Goal: Task Accomplishment & Management: Manage account settings

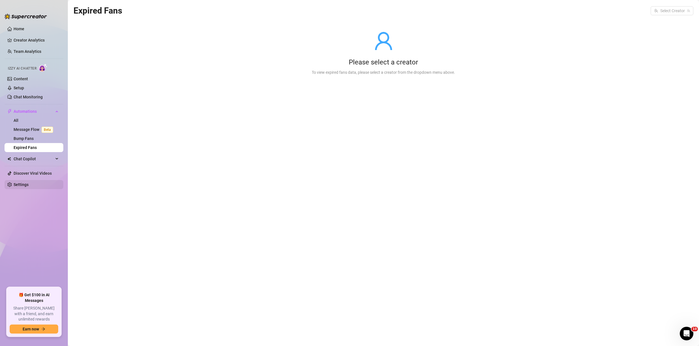
click at [28, 180] on ul "Home Creator Analytics Team Analytics Izzy AI Chatter Content Setup Chat Monito…" at bounding box center [34, 153] width 59 height 263
click at [28, 182] on link "Settings" at bounding box center [21, 184] width 15 height 5
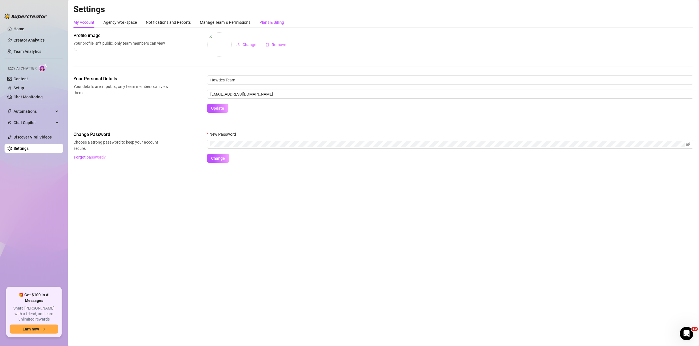
click at [276, 24] on div "Plans & Billing" at bounding box center [271, 22] width 25 height 6
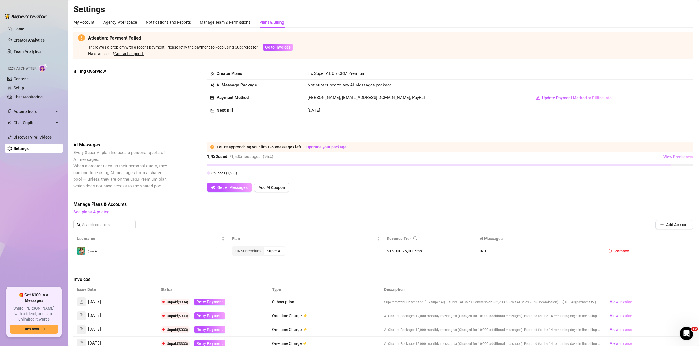
click at [669, 159] on span "View Breakdown" at bounding box center [678, 157] width 30 height 5
click at [627, 82] on td at bounding box center [610, 86] width 165 height 12
click at [211, 301] on span "Retry Payment" at bounding box center [209, 302] width 27 height 5
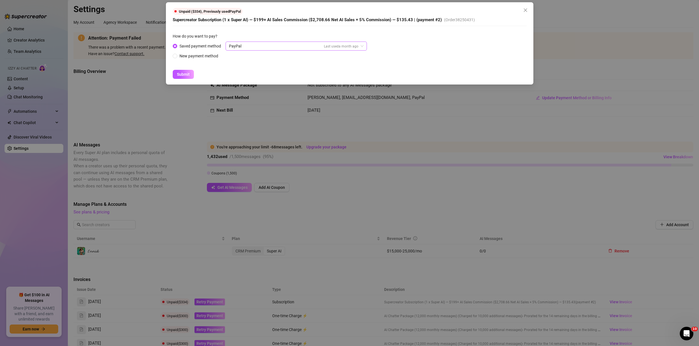
click at [283, 43] on div "PayPal Last used a month ago" at bounding box center [293, 46] width 129 height 8
click at [526, 6] on button "Close" at bounding box center [525, 10] width 9 height 9
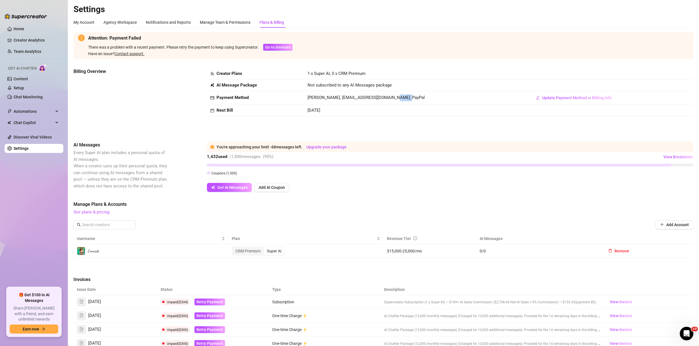
click at [413, 96] on td "[PERSON_NAME], [EMAIL_ADDRESS][DOMAIN_NAME], PayPal" at bounding box center [416, 98] width 224 height 14
drag, startPoint x: 386, startPoint y: 98, endPoint x: 407, endPoint y: 96, distance: 21.0
click at [407, 96] on td "[PERSON_NAME], [EMAIL_ADDRESS][DOMAIN_NAME], PayPal" at bounding box center [416, 98] width 224 height 14
drag, startPoint x: 392, startPoint y: 97, endPoint x: 416, endPoint y: 93, distance: 24.1
click at [416, 93] on td "[PERSON_NAME], [EMAIL_ADDRESS][DOMAIN_NAME], PayPal" at bounding box center [416, 98] width 224 height 14
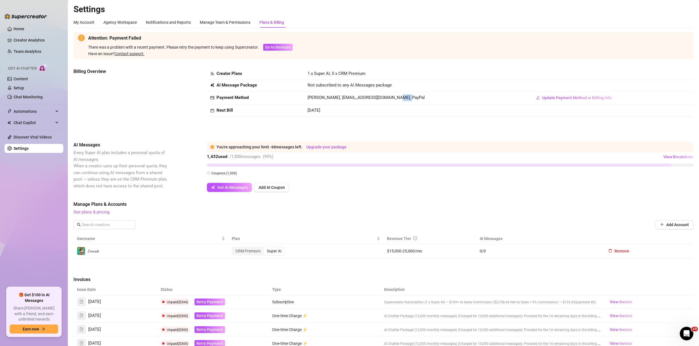
drag, startPoint x: 389, startPoint y: 99, endPoint x: 409, endPoint y: 98, distance: 20.4
click at [409, 98] on td "[PERSON_NAME], [EMAIL_ADDRESS][DOMAIN_NAME], PayPal" at bounding box center [416, 98] width 224 height 14
click at [396, 99] on span "[PERSON_NAME], [EMAIL_ADDRESS][DOMAIN_NAME], PayPal" at bounding box center [365, 97] width 117 height 5
drag, startPoint x: 390, startPoint y: 98, endPoint x: 407, endPoint y: 97, distance: 16.4
click at [407, 97] on td "[PERSON_NAME], [EMAIL_ADDRESS][DOMAIN_NAME], PayPal" at bounding box center [416, 98] width 224 height 14
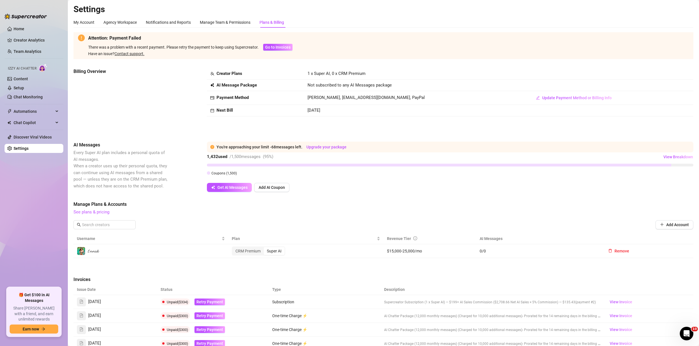
click at [670, 3] on main "Settings My Account Agency Workspace Notifications and Reports Manage Team & Pe…" at bounding box center [383, 225] width 631 height 451
click at [679, 3] on main "Settings My Account Agency Workspace Notifications and Reports Manage Team & Pe…" at bounding box center [383, 225] width 631 height 451
click at [680, 3] on main "Settings My Account Agency Workspace Notifications and Reports Manage Team & Pe…" at bounding box center [383, 225] width 631 height 451
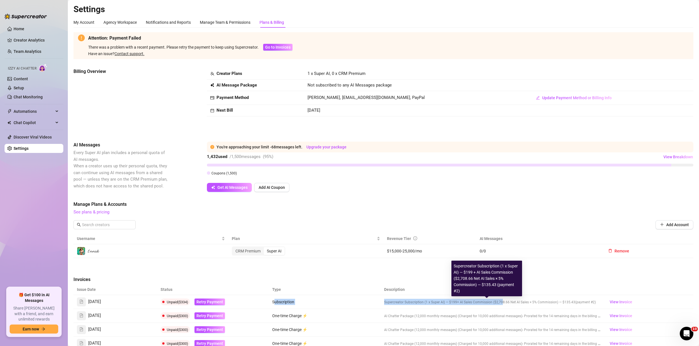
drag, startPoint x: 272, startPoint y: 303, endPoint x: 498, endPoint y: 300, distance: 225.2
click at [499, 300] on tr "[DATE] Unpaid ($334) Retry Payment Subscription Supercreator Subscription (1 x …" at bounding box center [383, 302] width 620 height 14
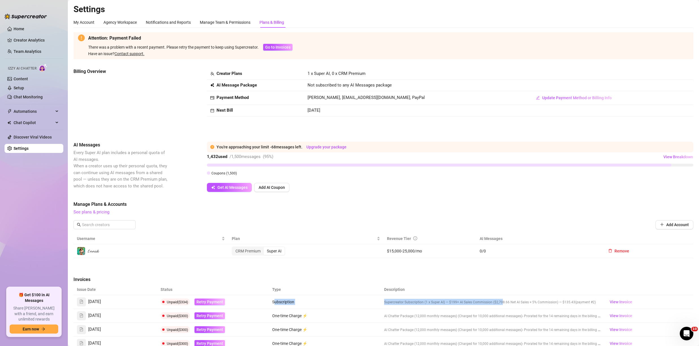
click at [205, 301] on span "Retry Payment" at bounding box center [209, 302] width 27 height 5
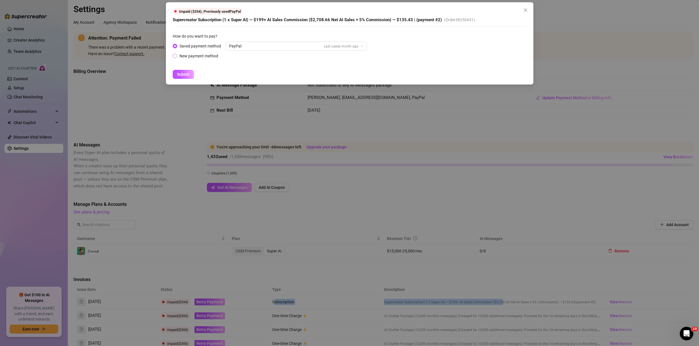
click at [206, 57] on div "New payment method" at bounding box center [198, 56] width 39 height 6
click at [176, 57] on input "New payment method" at bounding box center [175, 57] width 2 height 4
radio input "true"
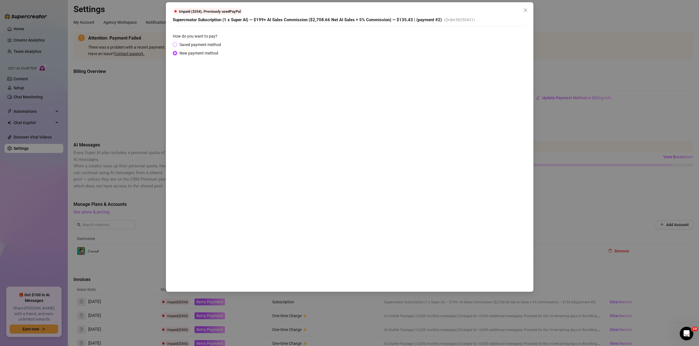
click at [177, 42] on label "Saved payment method" at bounding box center [198, 45] width 51 height 6
click at [176, 43] on input "Saved payment method" at bounding box center [175, 45] width 2 height 4
radio input "true"
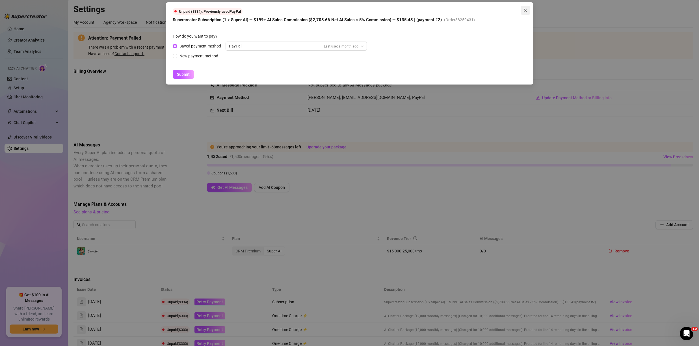
click at [527, 7] on button "Close" at bounding box center [525, 10] width 9 height 9
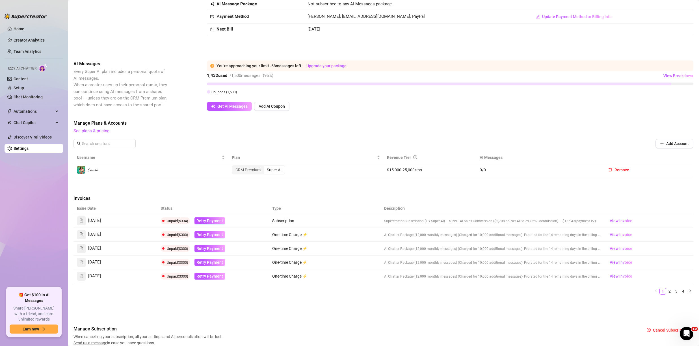
scroll to position [89, 0]
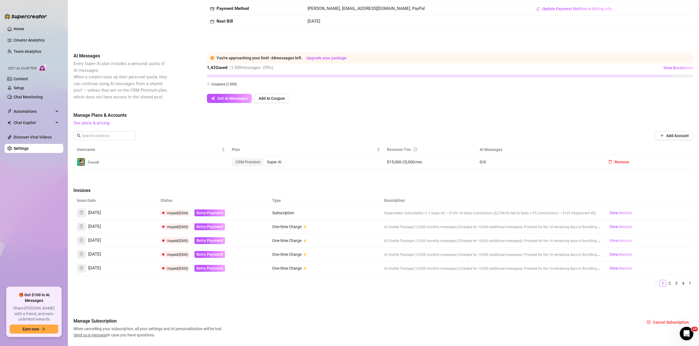
click at [618, 242] on span "View Invoice" at bounding box center [620, 240] width 23 height 6
drag, startPoint x: 261, startPoint y: 213, endPoint x: 586, endPoint y: 217, distance: 324.7
click at [587, 218] on tr "[DATE] Unpaid ($334) Retry Payment Subscription Supercreator Subscription (1 x …" at bounding box center [383, 213] width 620 height 14
click at [611, 215] on span "View Invoice" at bounding box center [620, 213] width 23 height 6
drag, startPoint x: 83, startPoint y: 212, endPoint x: 115, endPoint y: 212, distance: 31.4
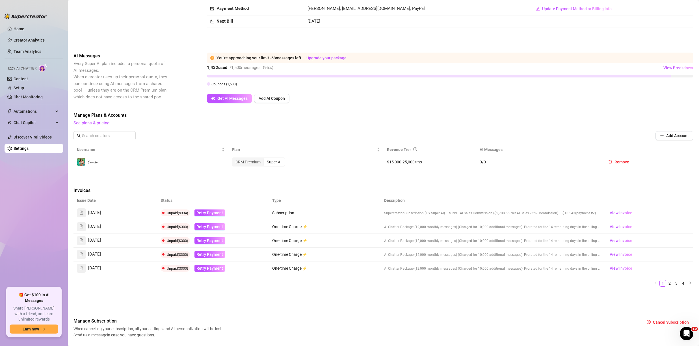
click at [115, 212] on div "[DATE]" at bounding box center [115, 212] width 77 height 9
drag, startPoint x: 96, startPoint y: 270, endPoint x: 128, endPoint y: 269, distance: 31.9
click at [128, 269] on main "Settings My Account Agency Workspace Notifications and Reports Manage Team & Pe…" at bounding box center [383, 136] width 631 height 451
click at [673, 281] on li "3" at bounding box center [676, 283] width 7 height 7
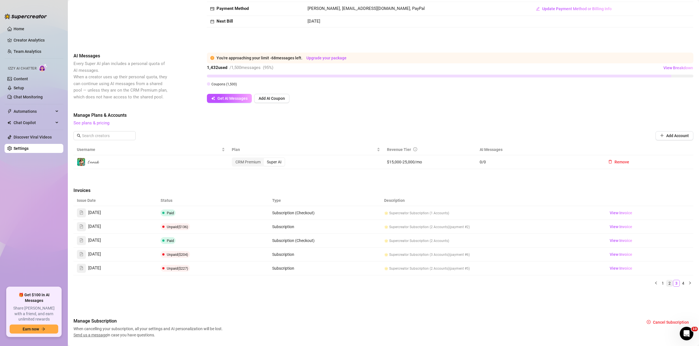
click at [666, 286] on link "2" at bounding box center [669, 283] width 6 height 6
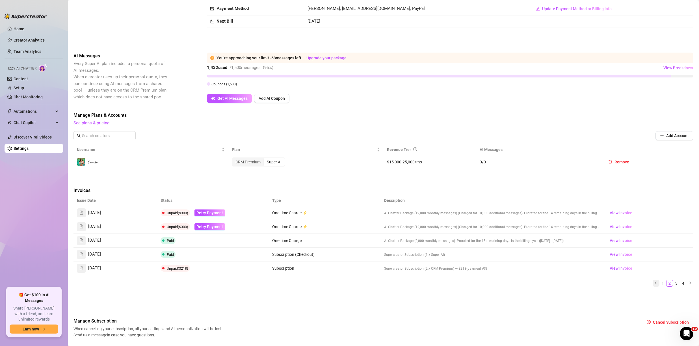
click at [654, 284] on button "button" at bounding box center [655, 283] width 7 height 7
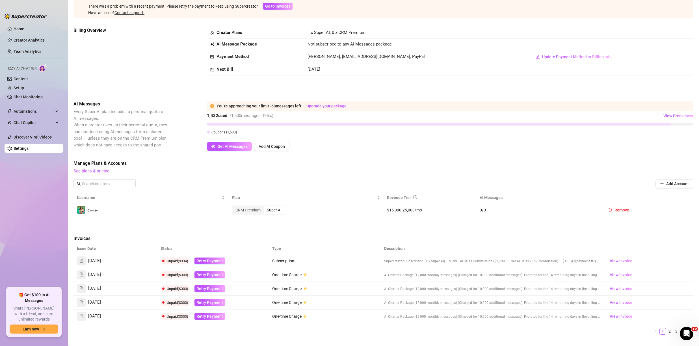
scroll to position [0, 0]
